Goal: Find specific page/section: Find specific page/section

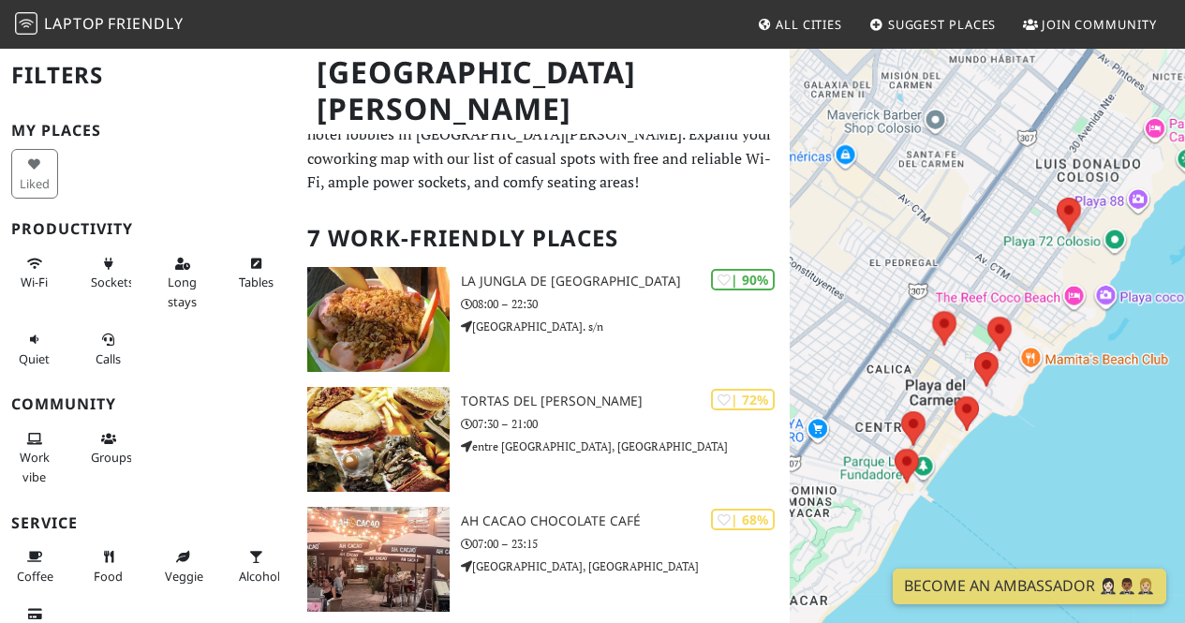
scroll to position [37, 0]
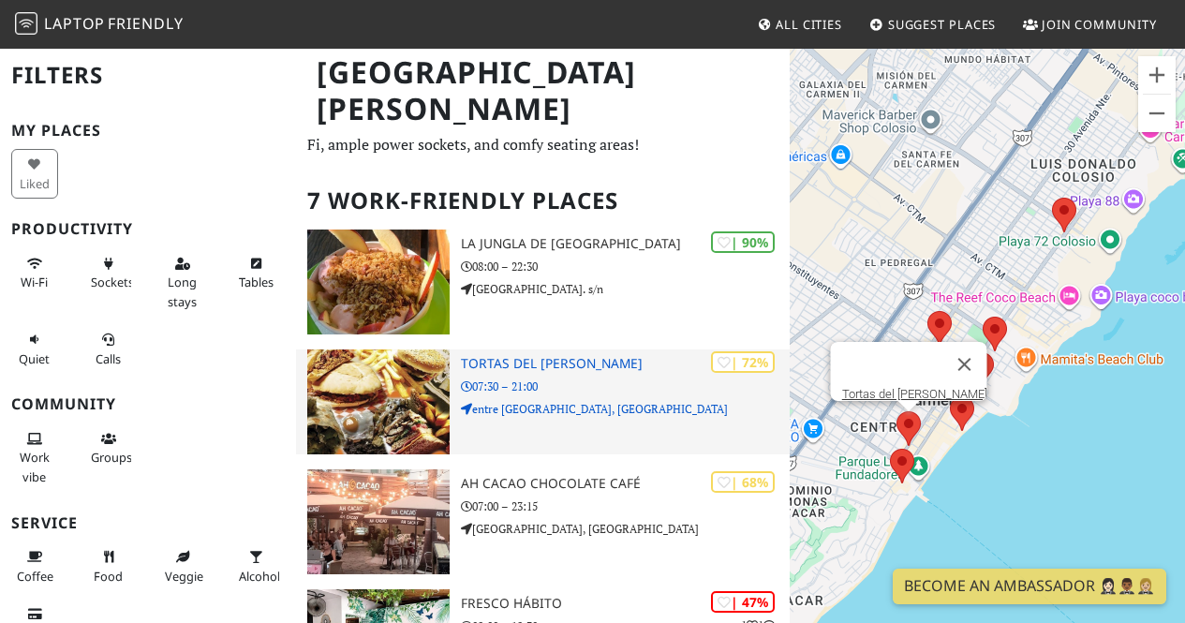
click at [758, 425] on div "| 72% Tortas del [PERSON_NAME] 07:30 – 21:00 entre [GEOGRAPHIC_DATA], [GEOGRAPH…" at bounding box center [625, 401] width 329 height 105
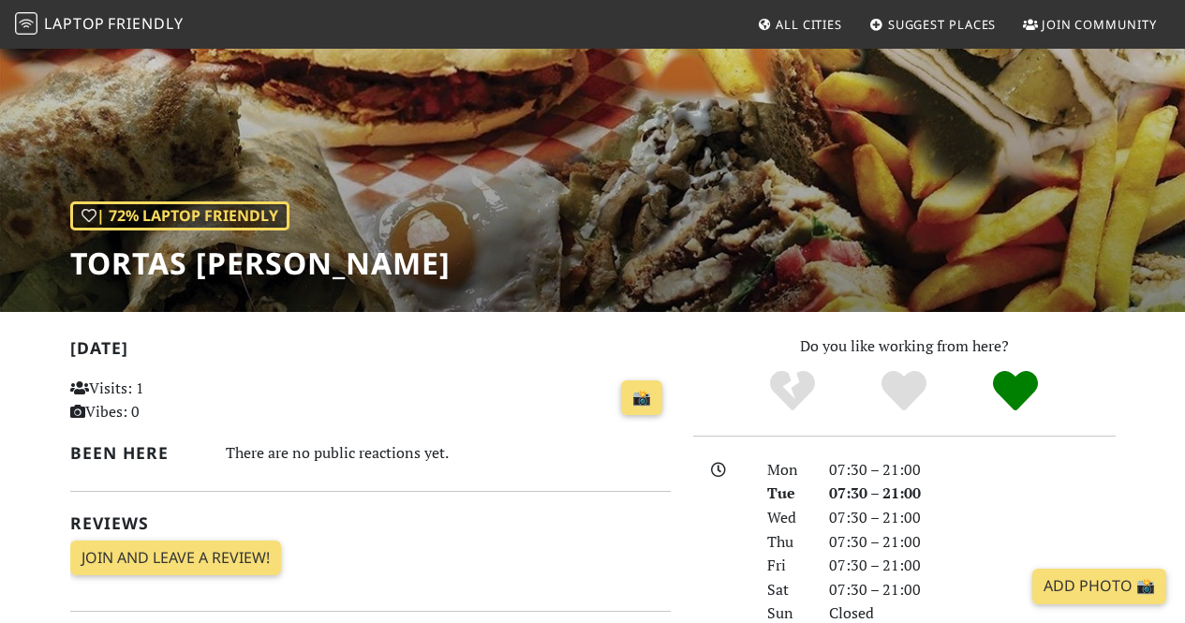
scroll to position [150, 0]
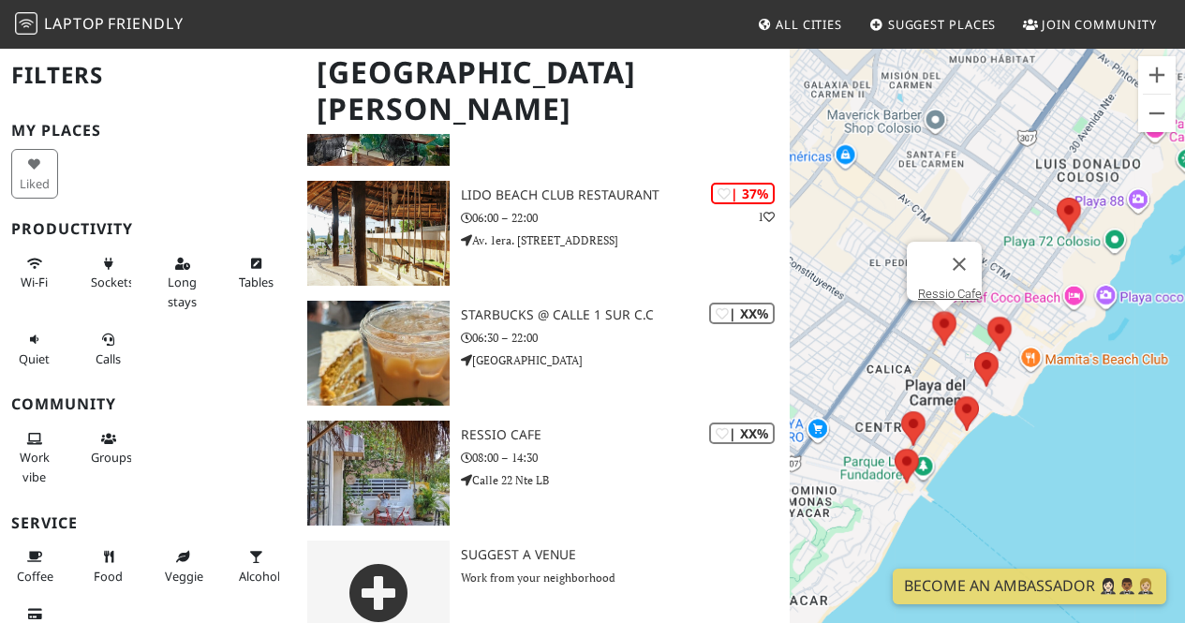
scroll to position [603, 0]
